Goal: Communication & Community: Connect with others

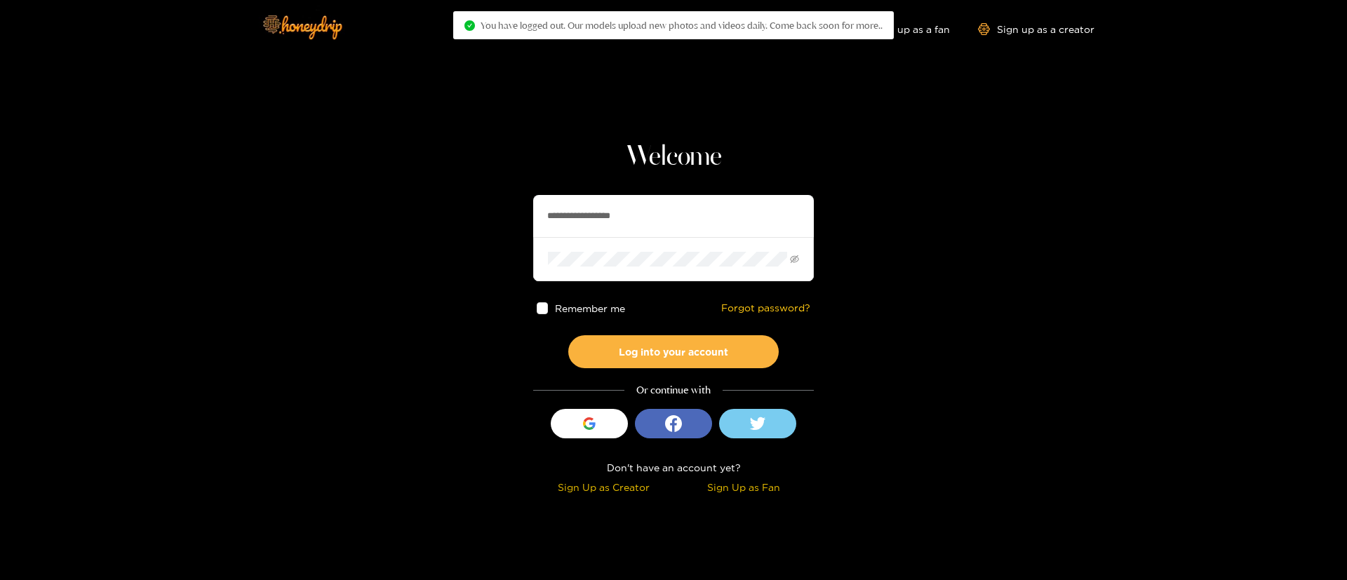
click at [596, 201] on input "**********" at bounding box center [673, 216] width 281 height 42
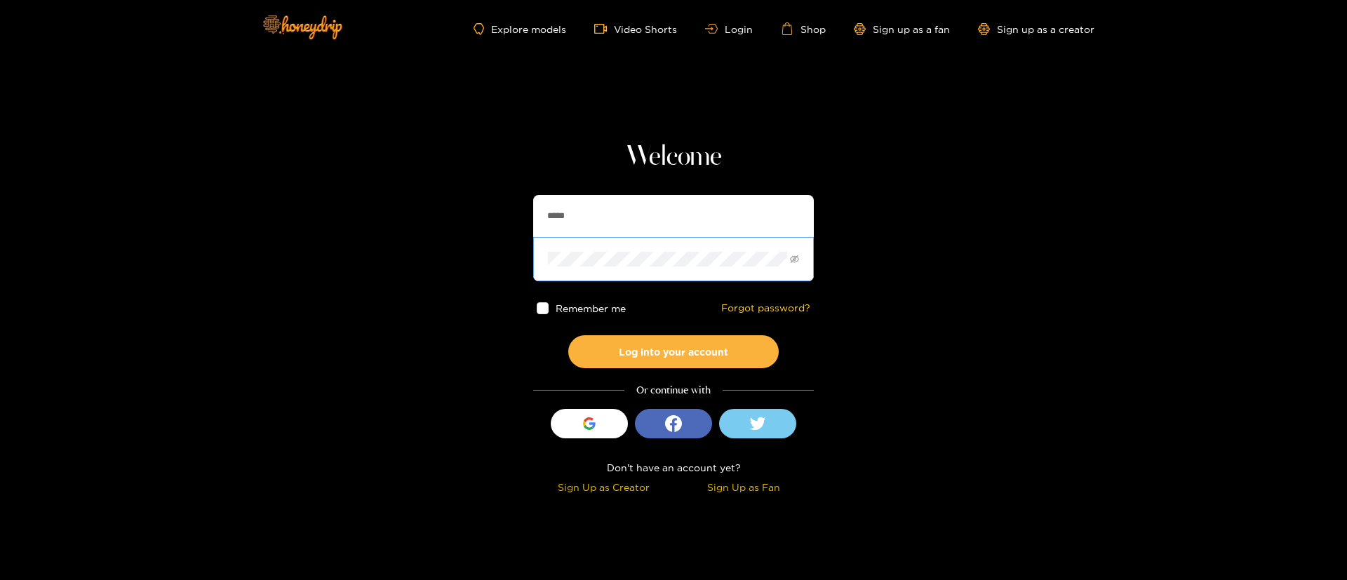
type input "******"
click at [683, 330] on div "Remember me Forgot password?" at bounding box center [673, 308] width 281 height 54
click at [681, 333] on div "Remember me Forgot password?" at bounding box center [673, 308] width 281 height 54
click at [669, 355] on button "Log into your account" at bounding box center [673, 351] width 211 height 33
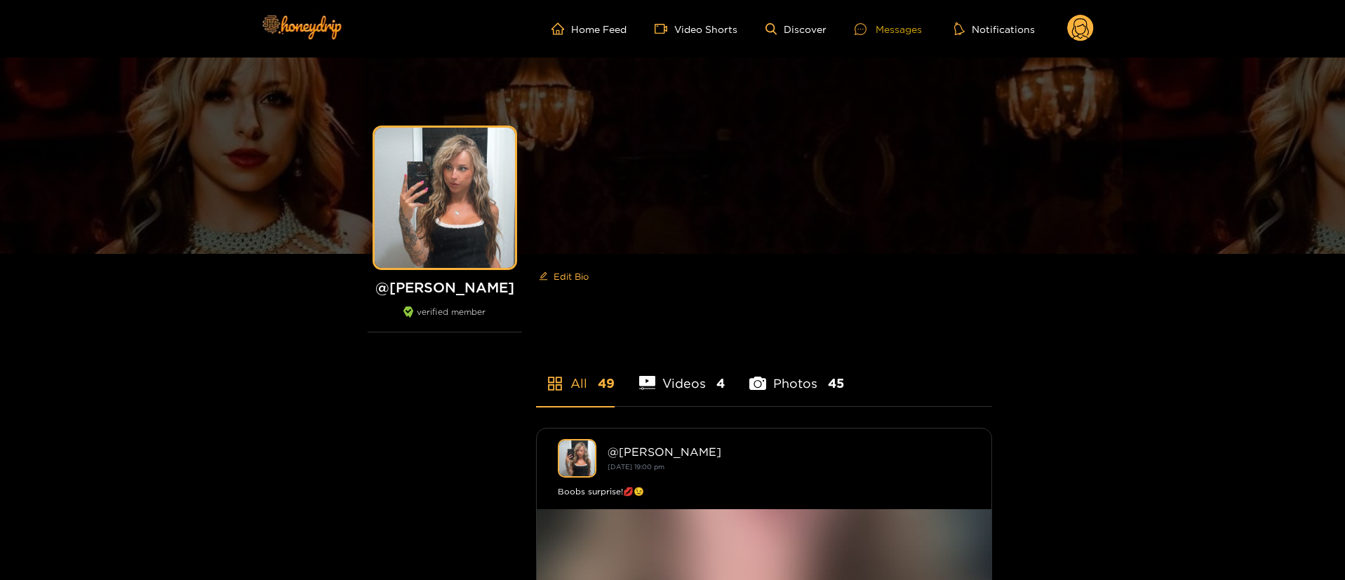
click at [900, 31] on div "Messages" at bounding box center [888, 29] width 67 height 16
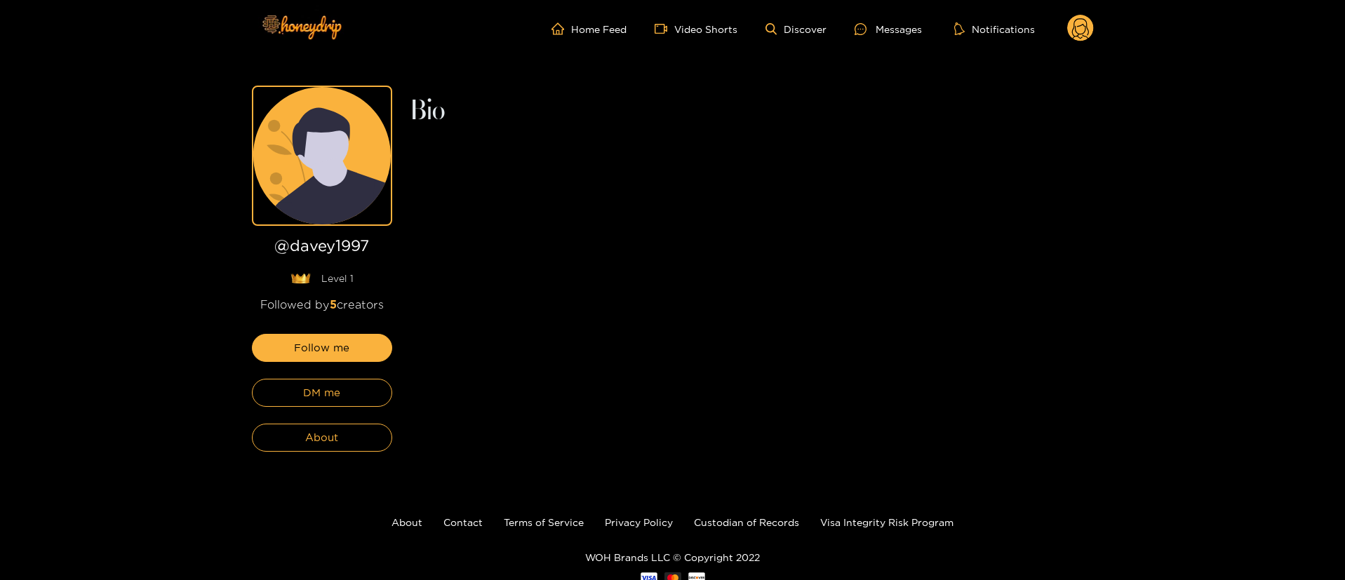
click at [326, 374] on div "Follow me DM me About" at bounding box center [322, 393] width 140 height 118
click at [323, 401] on span "DM me" at bounding box center [321, 393] width 37 height 17
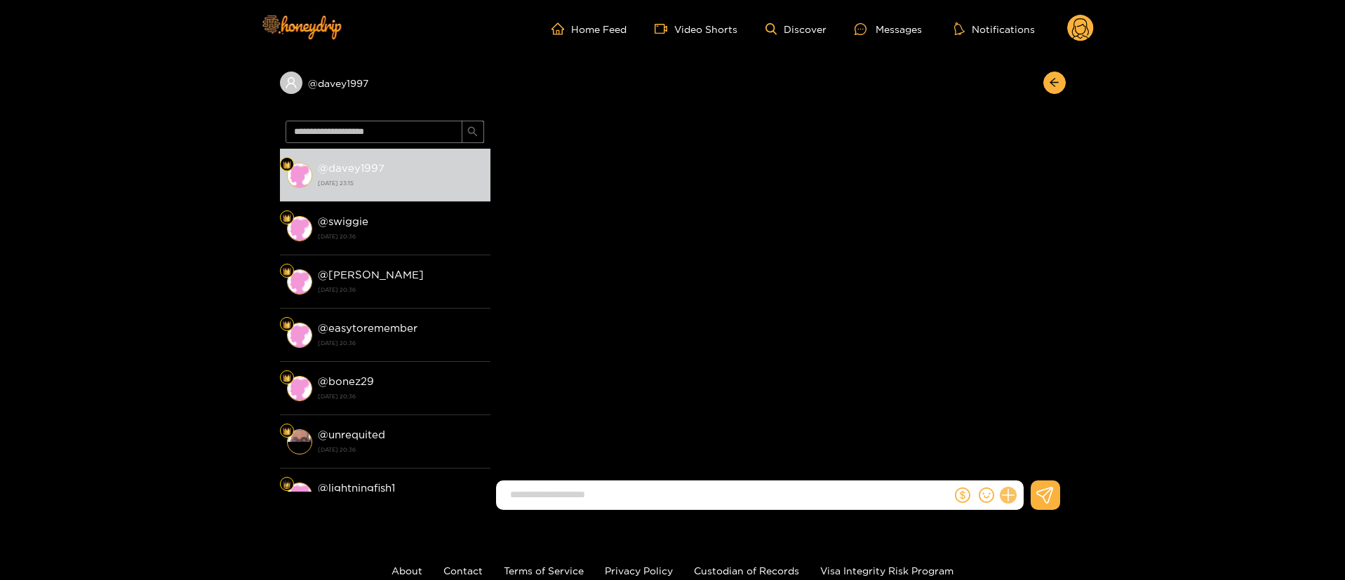
click at [1007, 498] on icon at bounding box center [1008, 496] width 16 height 16
click at [1049, 461] on button at bounding box center [1034, 462] width 49 height 32
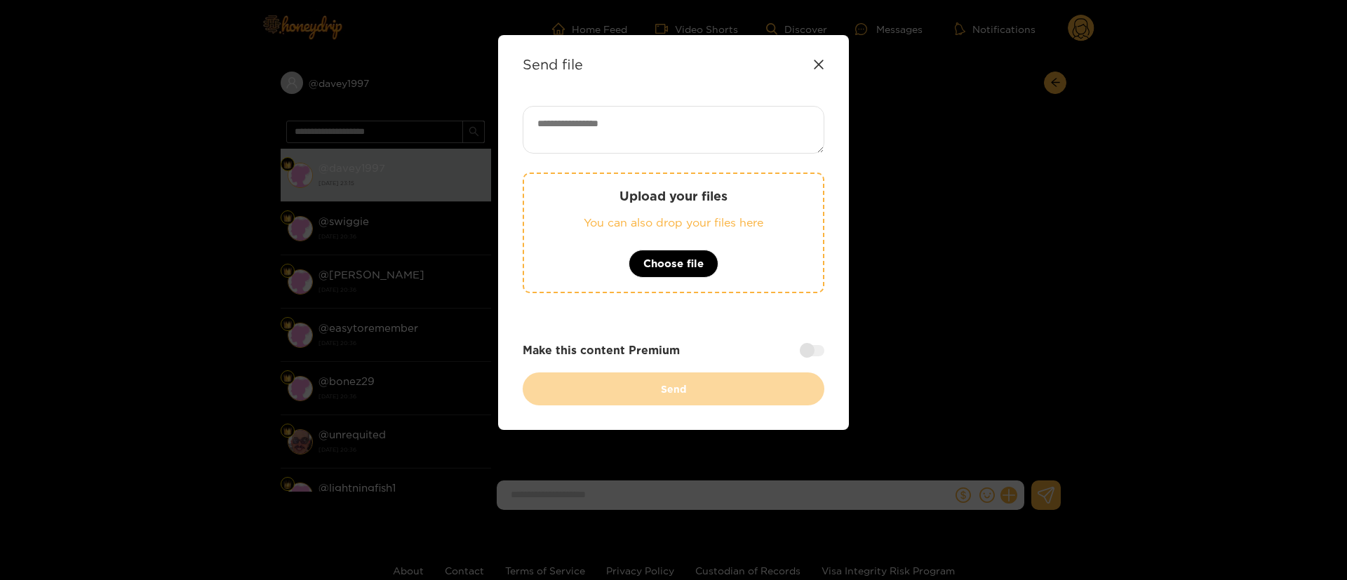
click at [679, 145] on textarea at bounding box center [674, 130] width 302 height 48
paste textarea "**********"
type textarea "**********"
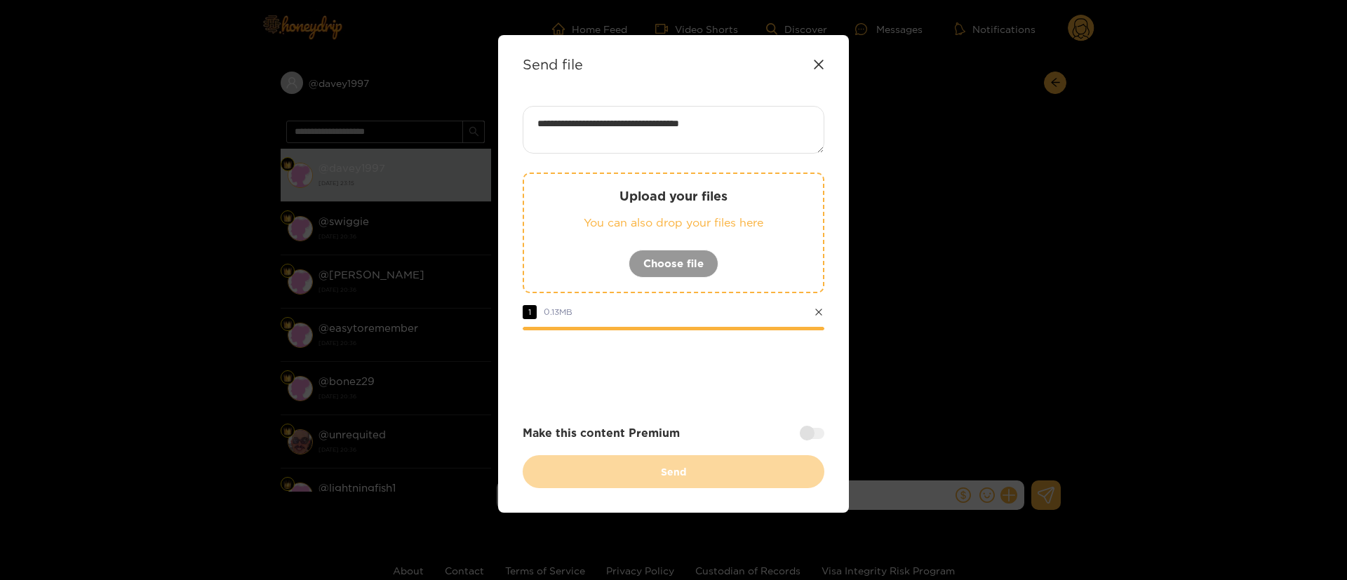
click at [761, 376] on div at bounding box center [674, 369] width 302 height 56
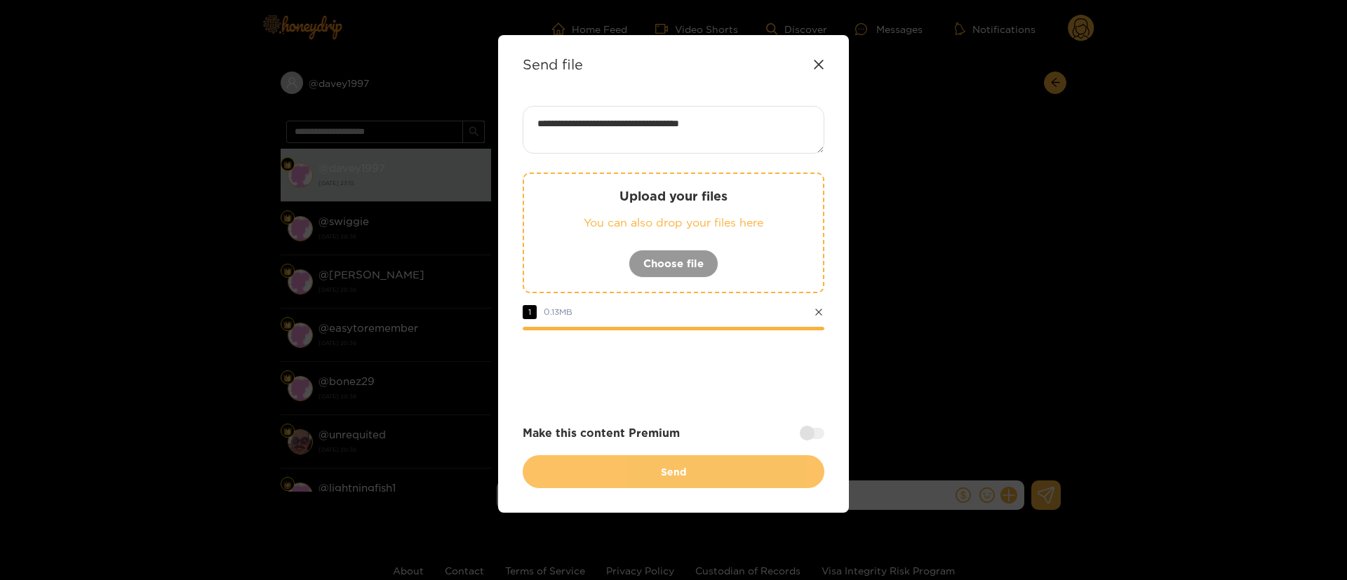
click at [706, 474] on button "Send" at bounding box center [674, 471] width 302 height 33
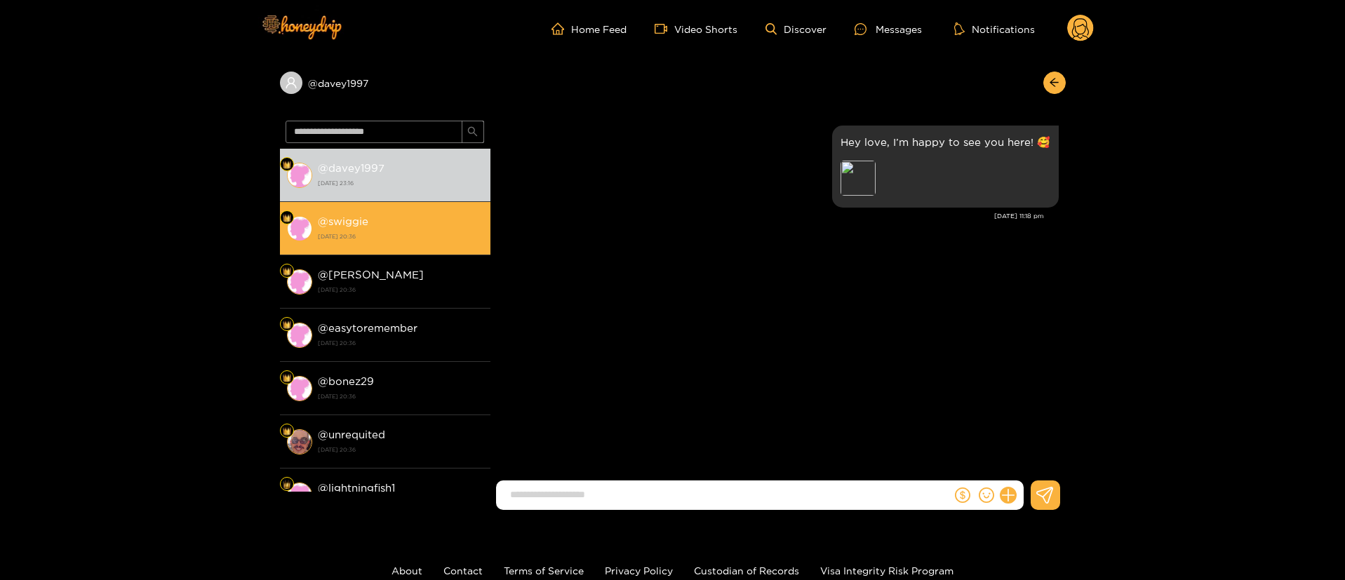
click at [375, 213] on div "@ swiggie 24 September 2025 20:36" at bounding box center [401, 229] width 166 height 32
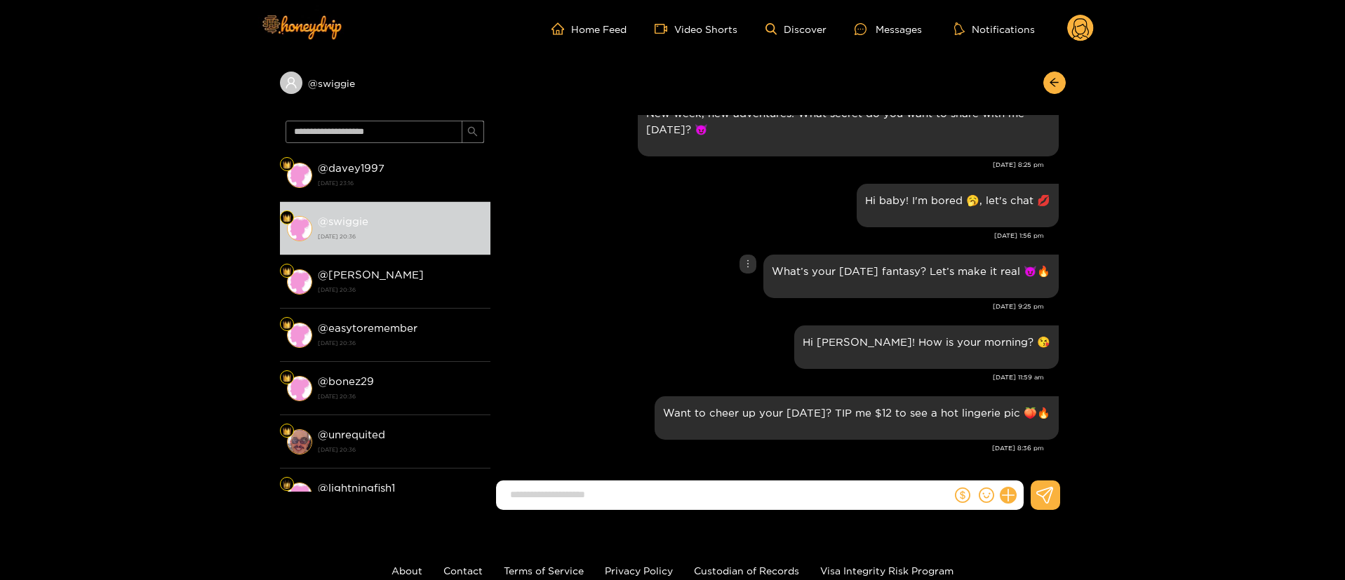
click at [575, 256] on div "What’s your Tuesday fantasy? Let’s make it real 😈🔥" at bounding box center [777, 276] width 561 height 51
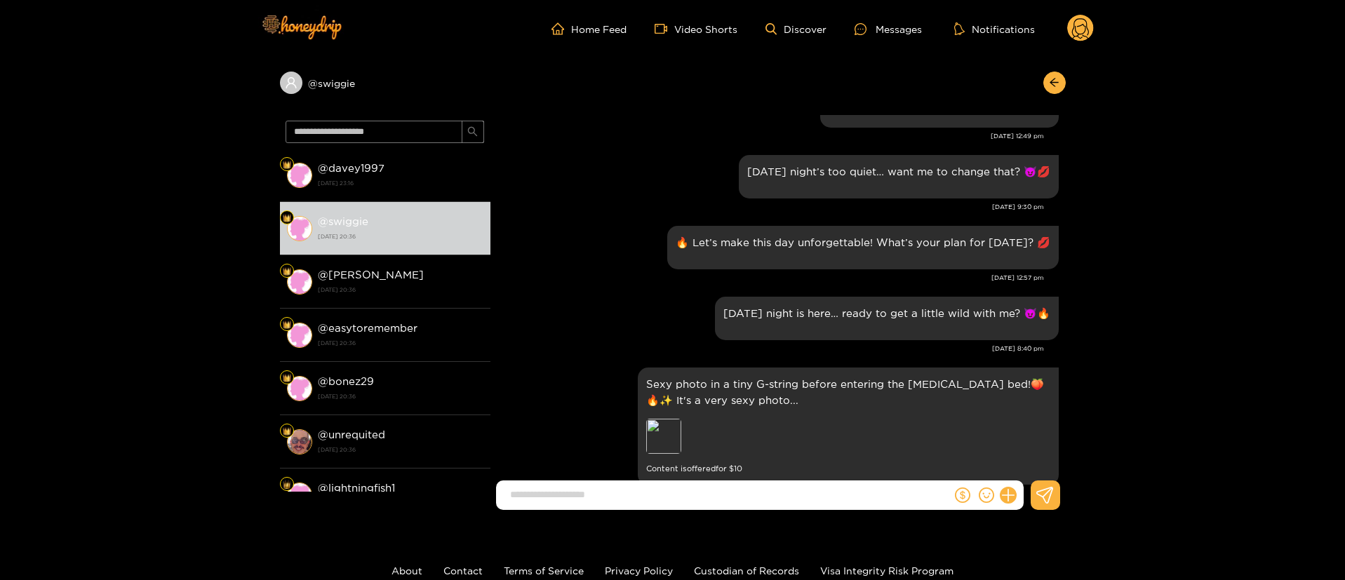
scroll to position [422, 0]
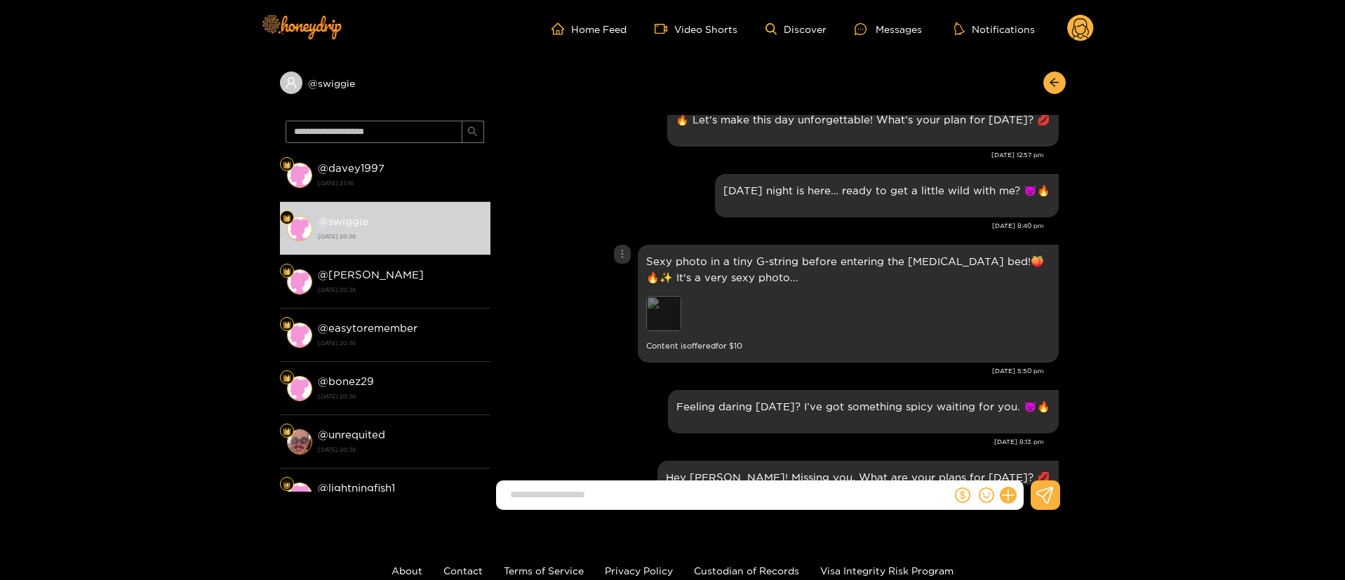
click at [679, 317] on div "Preview" at bounding box center [663, 313] width 35 height 35
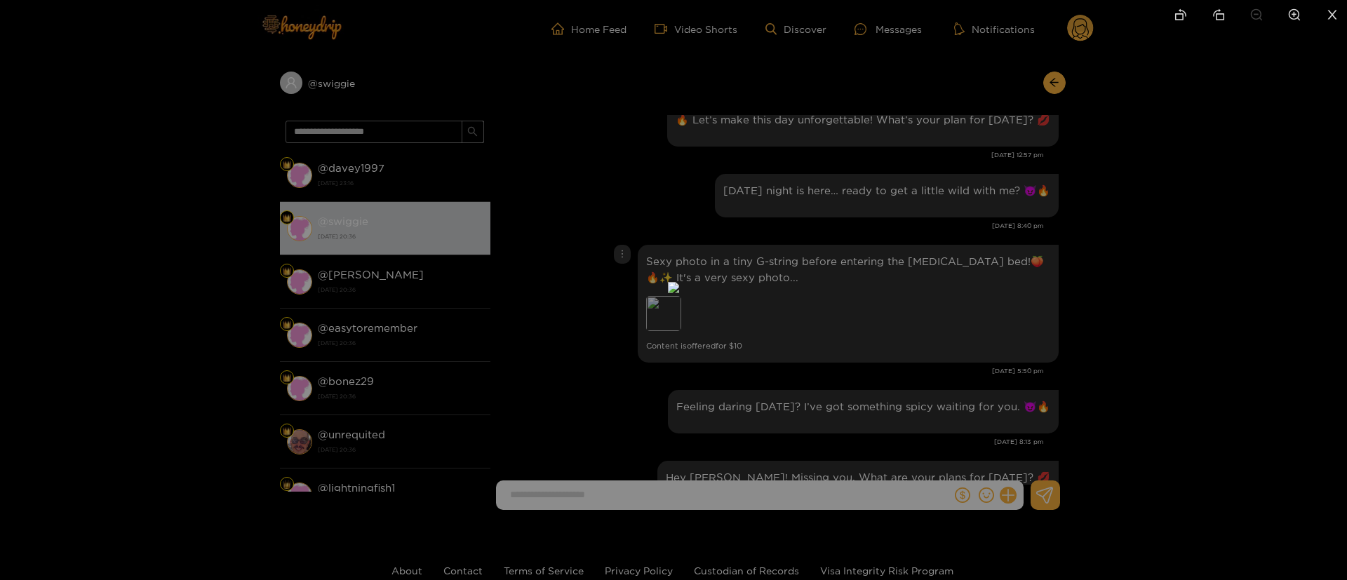
click at [1078, 217] on div at bounding box center [673, 290] width 1347 height 580
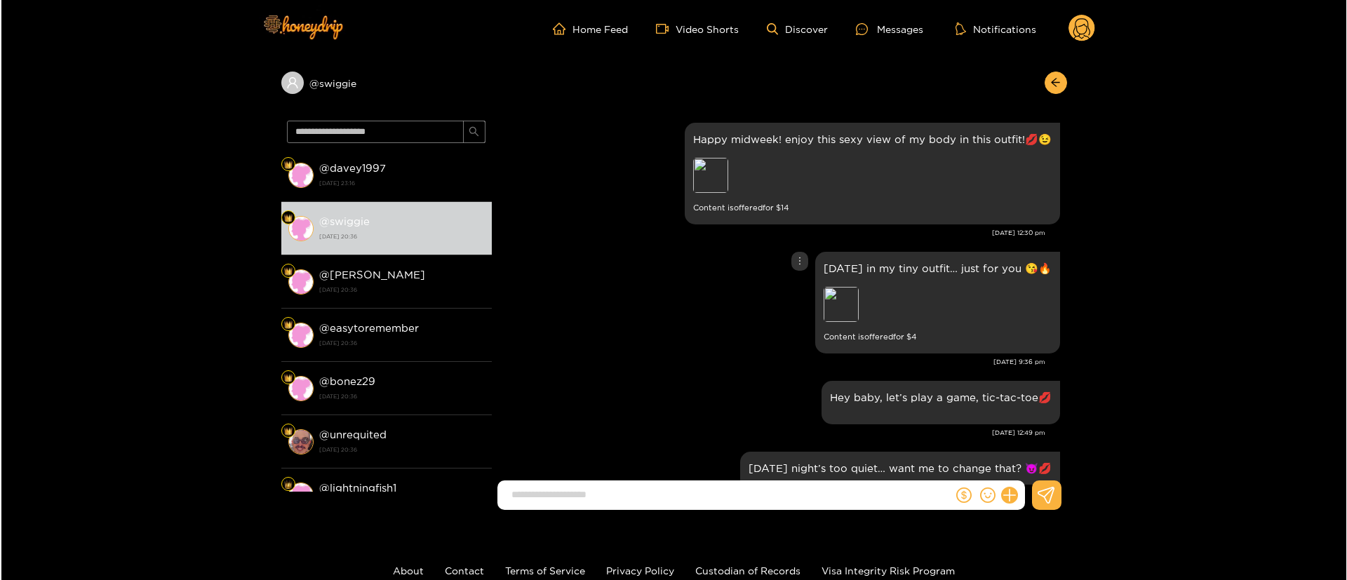
scroll to position [0, 0]
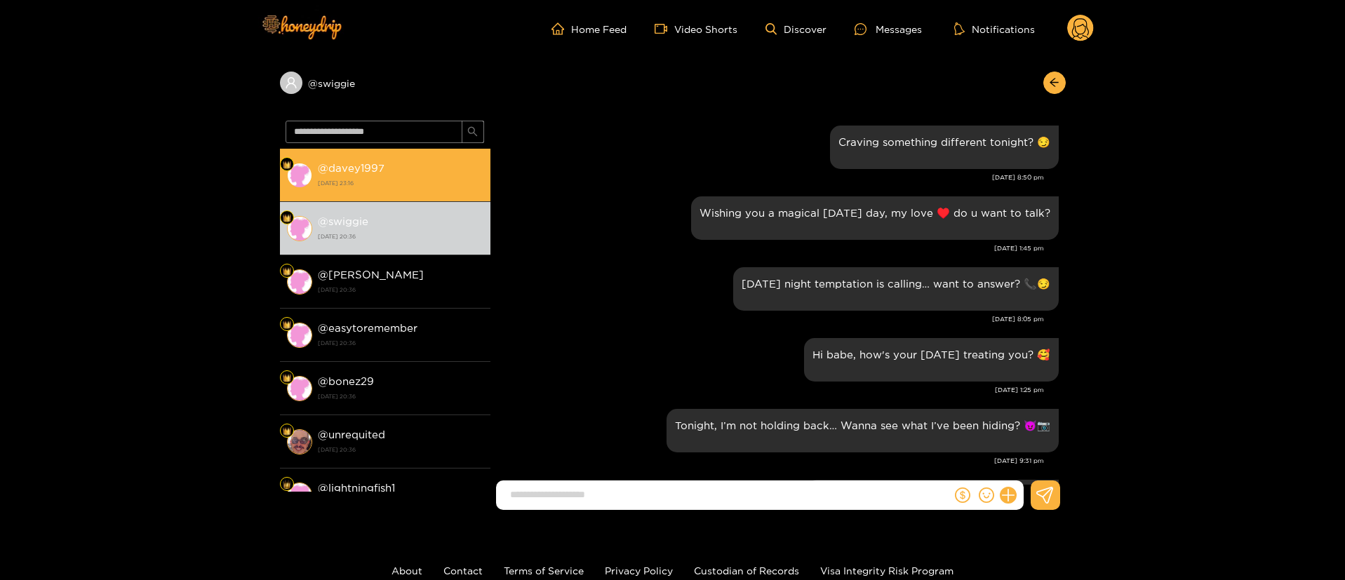
drag, startPoint x: 471, startPoint y: 209, endPoint x: 425, endPoint y: 164, distance: 64.5
click at [467, 206] on li "@ swiggie 24 September 2025 20:36" at bounding box center [385, 228] width 211 height 53
click at [424, 163] on div "@ davey1997 24 September 2025 23:16" at bounding box center [401, 175] width 166 height 32
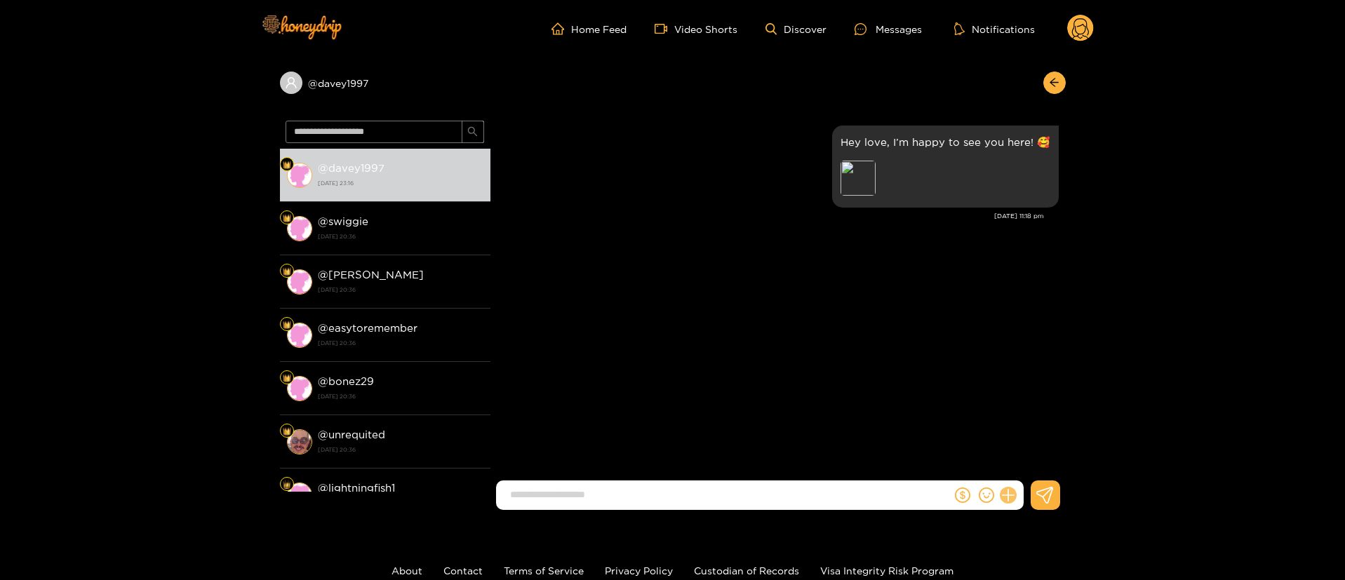
click at [1008, 494] on icon at bounding box center [1007, 494] width 13 height 13
drag, startPoint x: 1015, startPoint y: 481, endPoint x: 1035, endPoint y: 461, distance: 28.8
click at [1035, 461] on icon at bounding box center [1034, 461] width 14 height 14
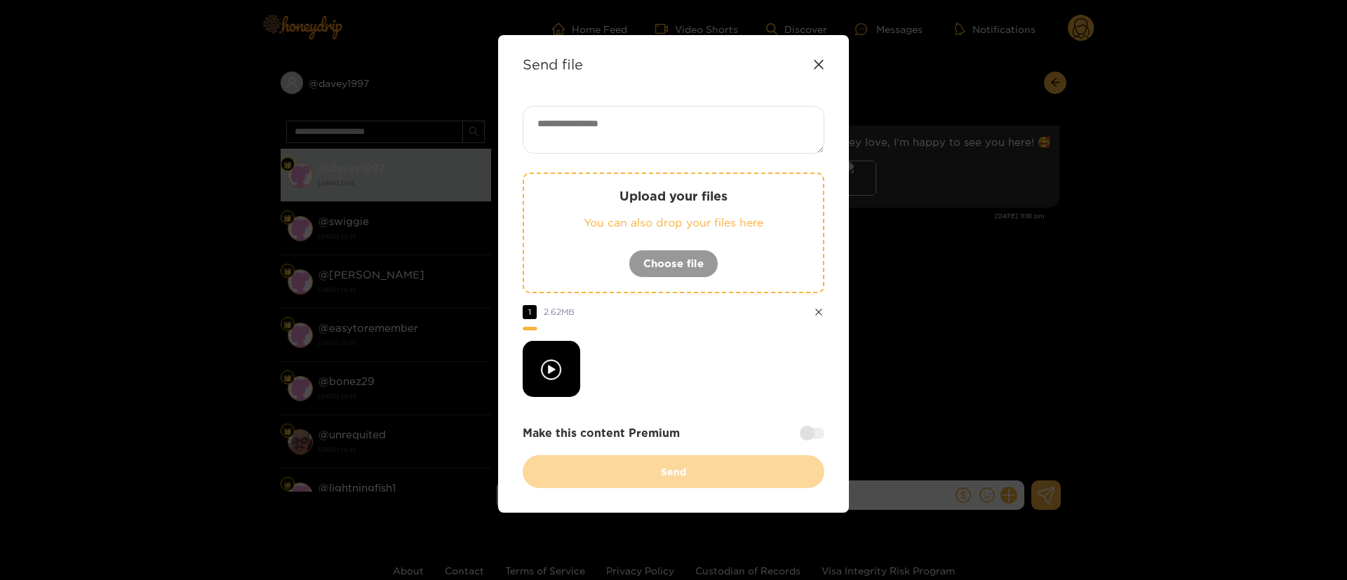
click at [805, 442] on div "Upload your files You can also drop your files here Choose file 1 2.62 MB Make …" at bounding box center [674, 297] width 302 height 382
click at [808, 434] on div at bounding box center [812, 433] width 25 height 11
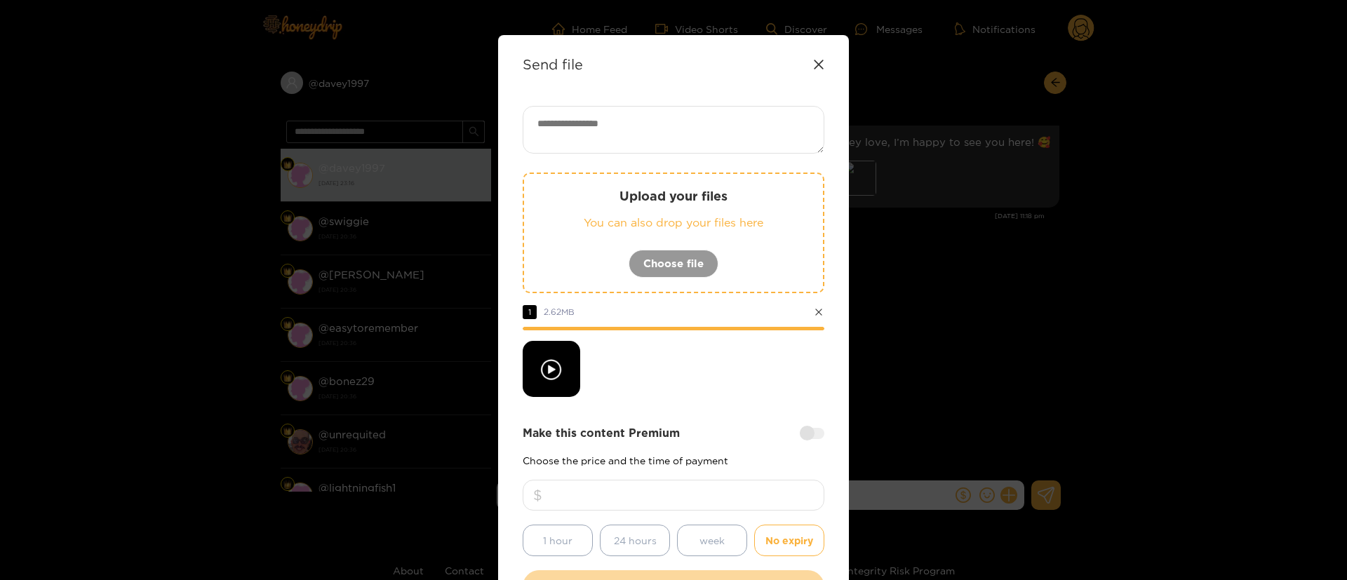
click at [686, 486] on input "number" at bounding box center [674, 495] width 302 height 31
type input "**"
click at [622, 109] on textarea at bounding box center [674, 130] width 302 height 48
paste textarea "**********"
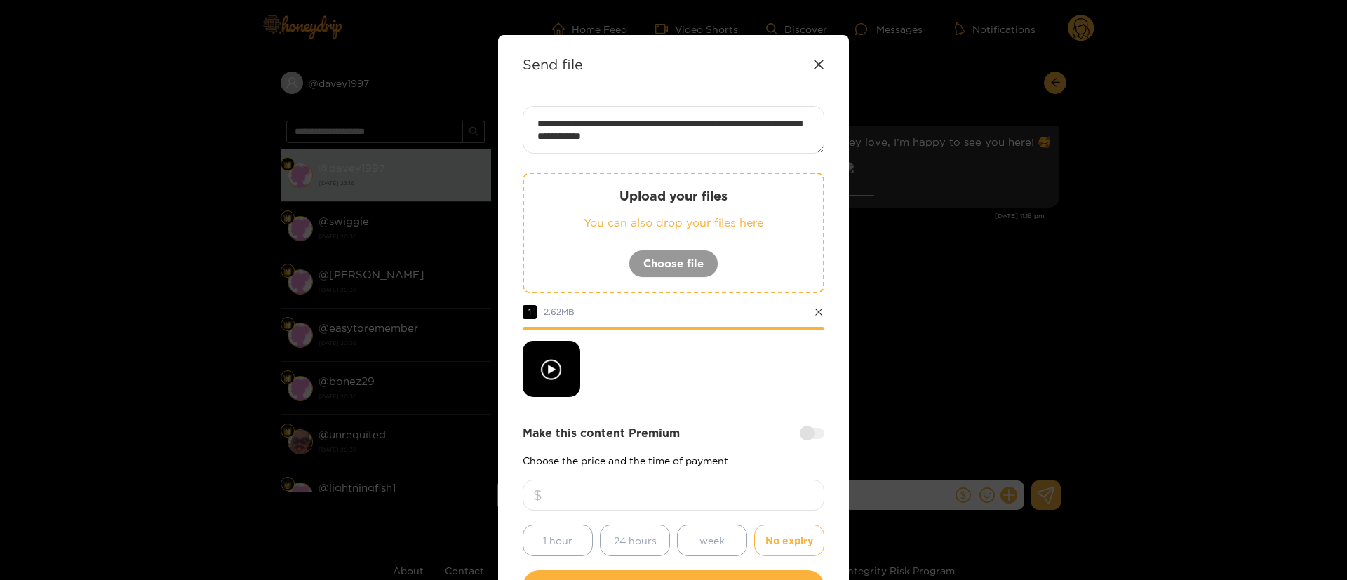
type textarea "**********"
click at [712, 401] on div "**********" at bounding box center [674, 354] width 302 height 497
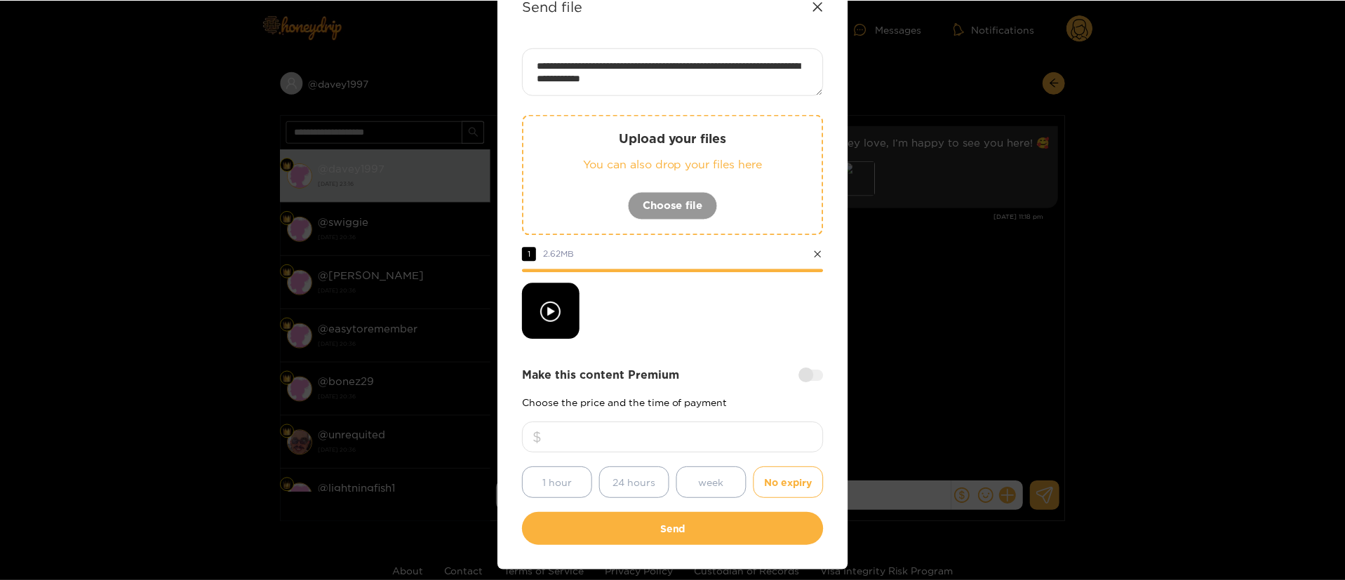
scroll to position [104, 0]
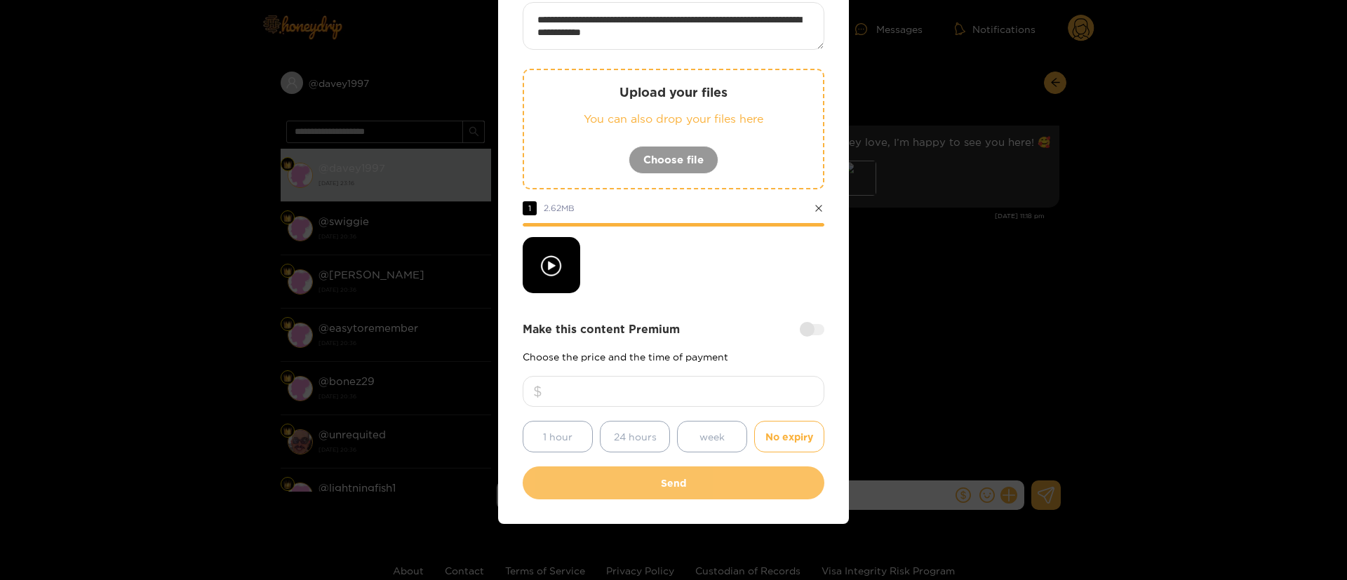
click at [674, 481] on button "Send" at bounding box center [674, 483] width 302 height 33
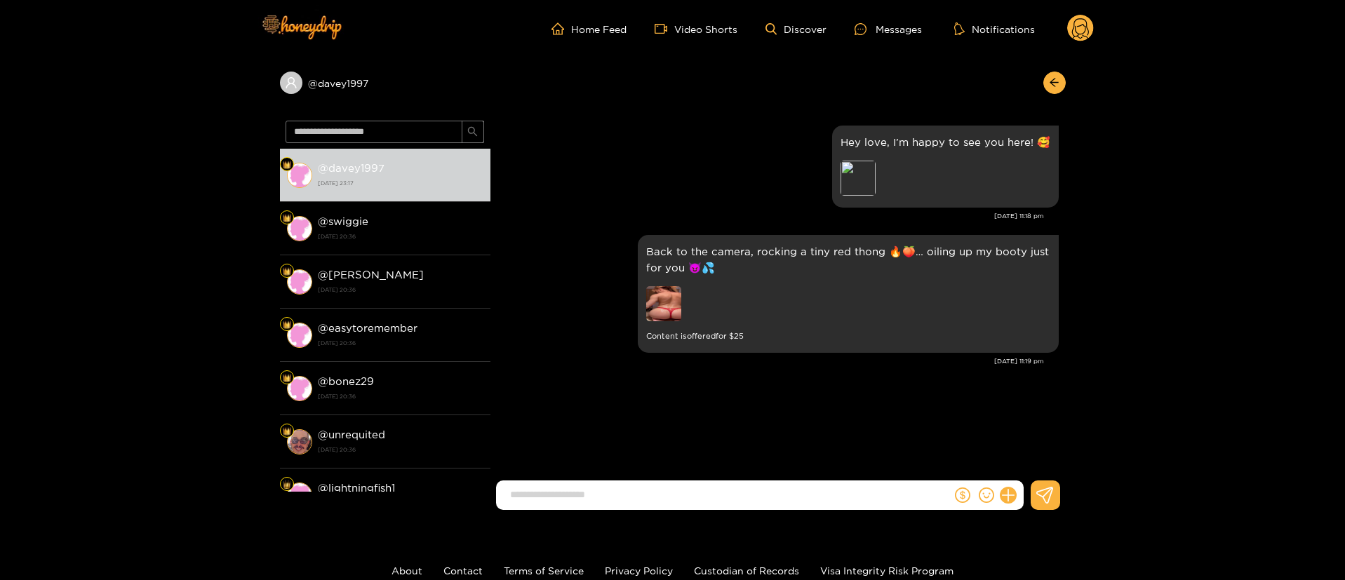
scroll to position [21, 0]
click at [1083, 29] on circle at bounding box center [1080, 28] width 27 height 27
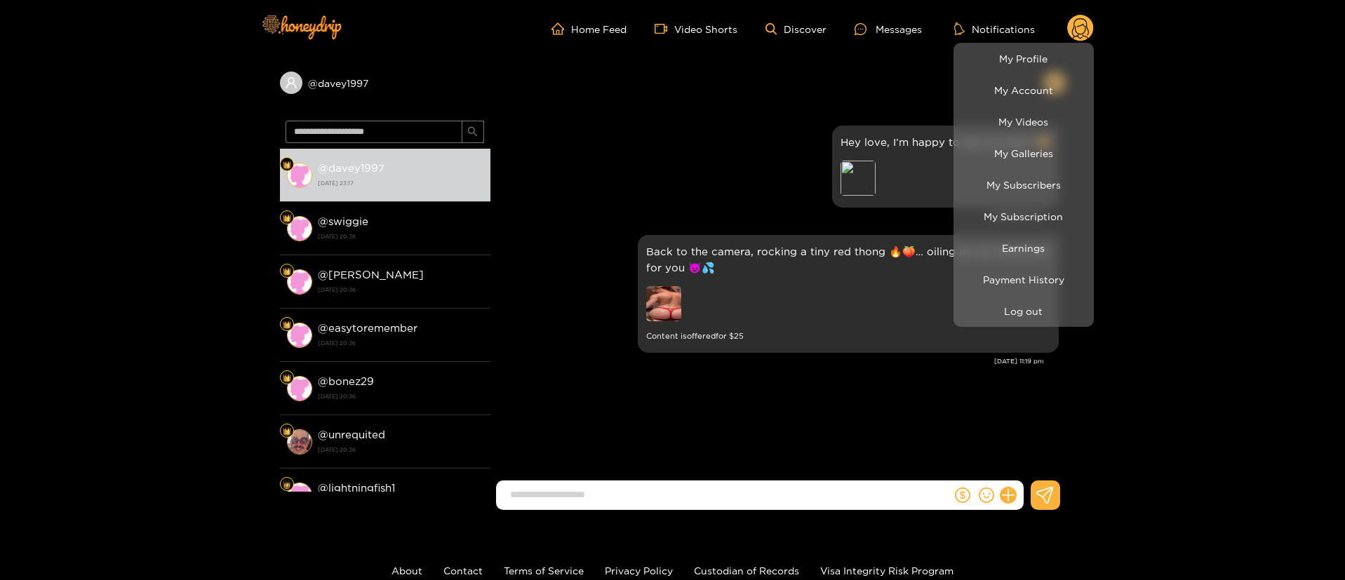
click at [1022, 330] on div at bounding box center [672, 290] width 1345 height 580
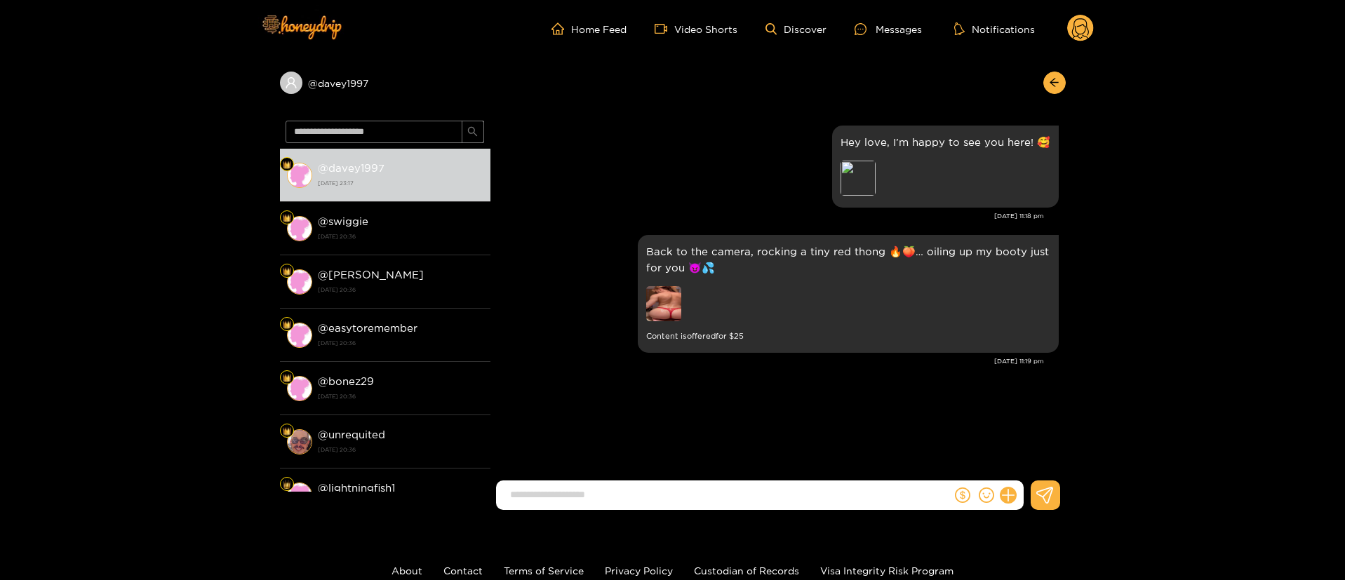
click at [1020, 315] on div "Back to the camera, rocking a tiny red thong 🔥🍑… oiling up my booty just for yo…" at bounding box center [848, 293] width 404 height 101
click at [1074, 32] on circle at bounding box center [1080, 28] width 27 height 27
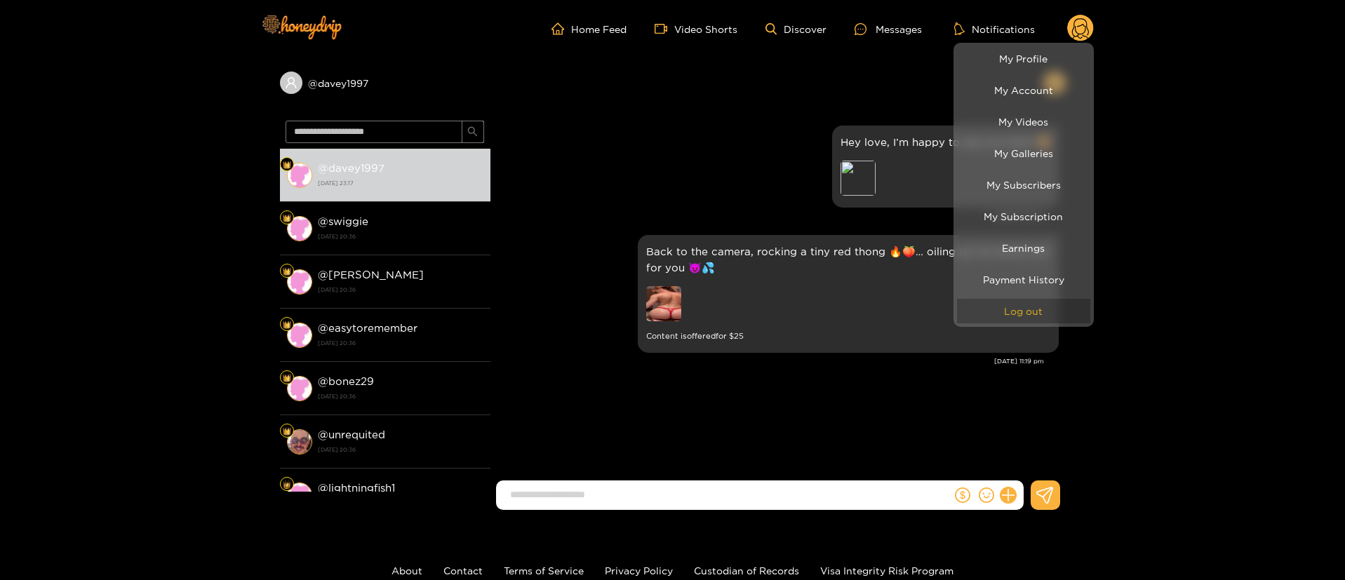
click at [1013, 310] on button "Log out" at bounding box center [1023, 311] width 133 height 25
